Goal: Information Seeking & Learning: Check status

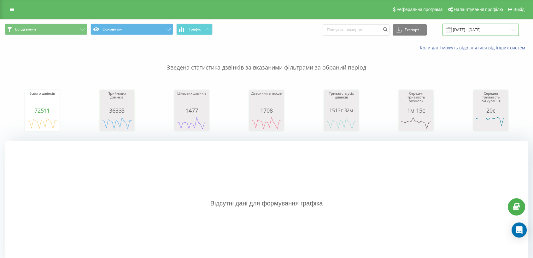
click at [462, 33] on input "[DATE] - [DATE]" at bounding box center [480, 30] width 76 height 12
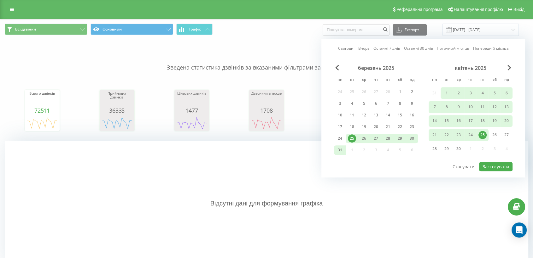
click at [353, 49] on link "Сьогодні" at bounding box center [346, 49] width 16 height 6
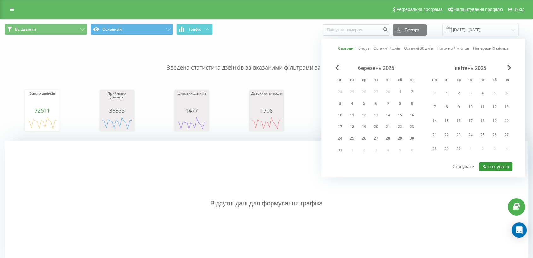
click at [484, 164] on button "Застосувати" at bounding box center [495, 166] width 33 height 9
type input "[DATE] - [DATE]"
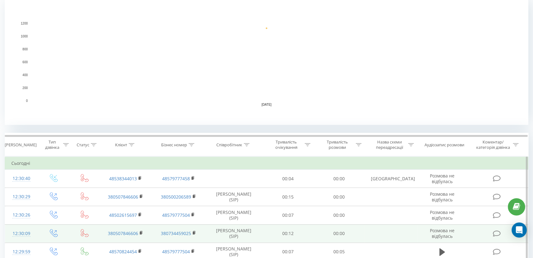
scroll to position [175, 0]
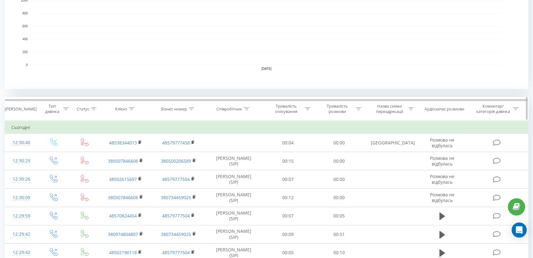
click at [249, 109] on icon at bounding box center [247, 108] width 6 height 3
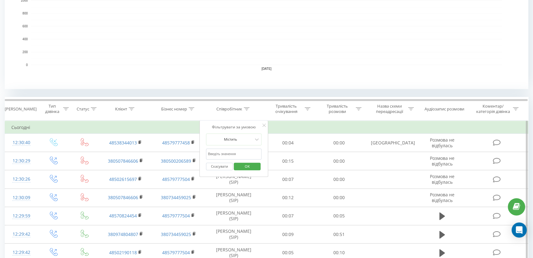
click at [227, 157] on input "text" at bounding box center [233, 154] width 55 height 11
type input "піль"
click at [247, 164] on span "OK" at bounding box center [247, 167] width 18 height 10
